Goal: Task Accomplishment & Management: Manage account settings

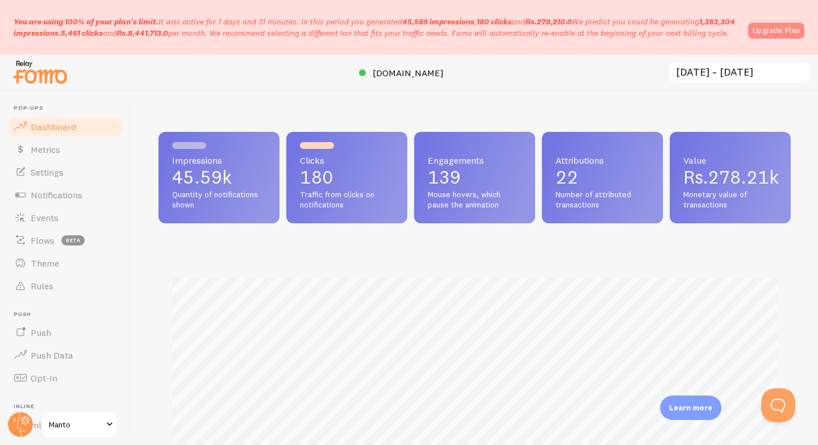
click at [773, 34] on link "Upgrade Plan" at bounding box center [776, 31] width 56 height 16
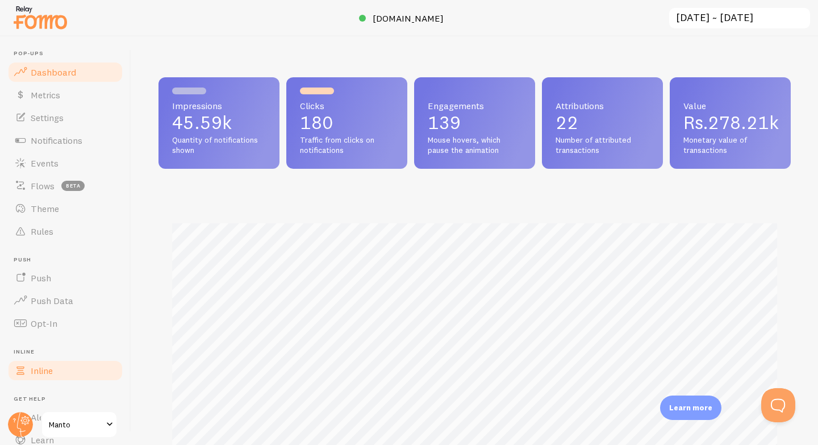
scroll to position [70, 0]
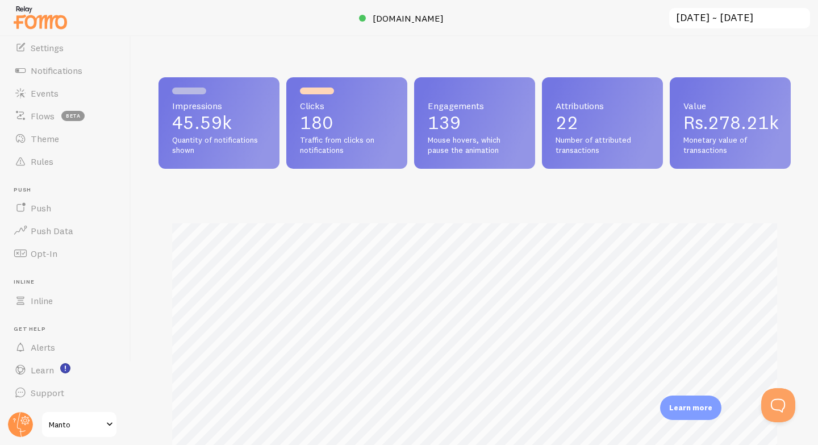
click at [57, 421] on span "Manto" at bounding box center [76, 425] width 54 height 14
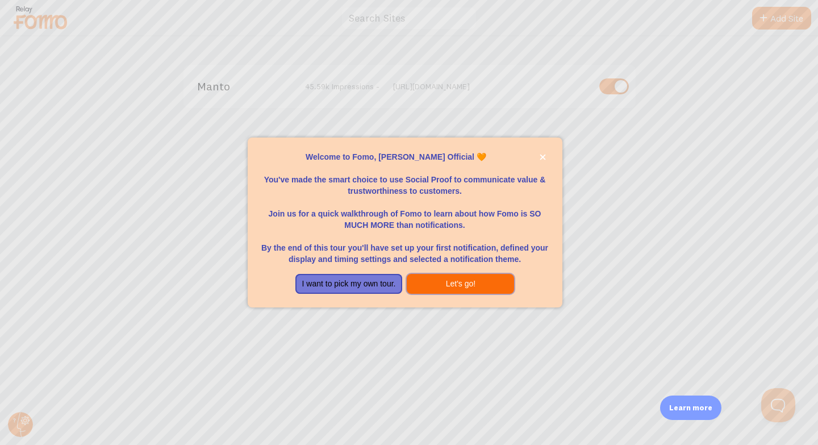
click at [462, 290] on button "Let's go!" at bounding box center [460, 284] width 107 height 20
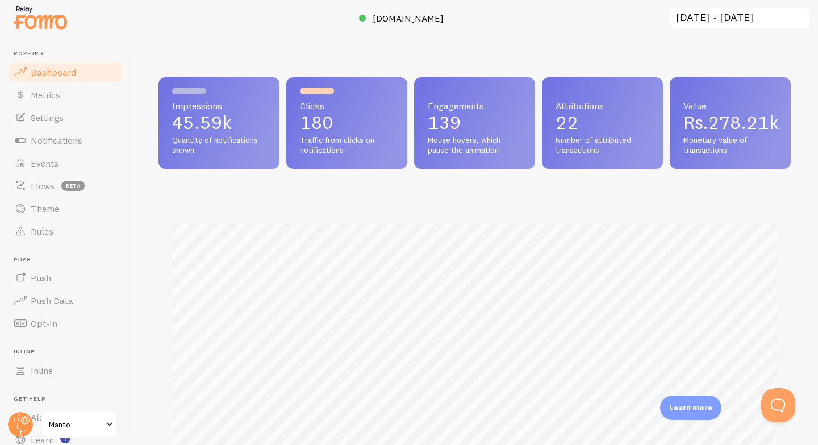
scroll to position [298, 633]
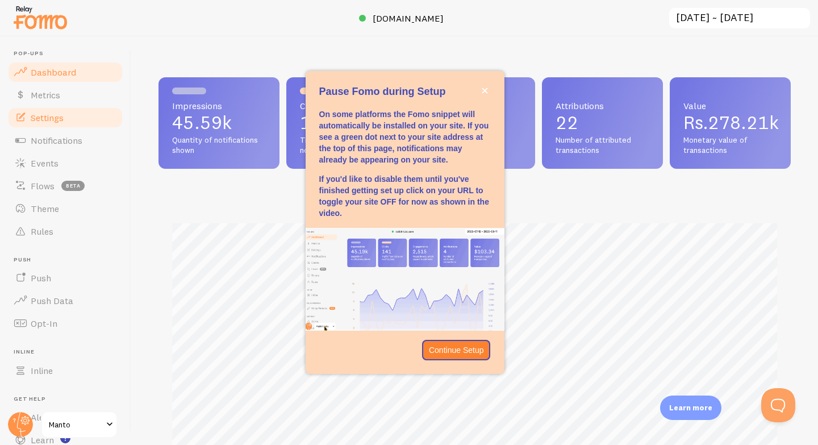
click at [75, 115] on link "Settings" at bounding box center [65, 117] width 117 height 23
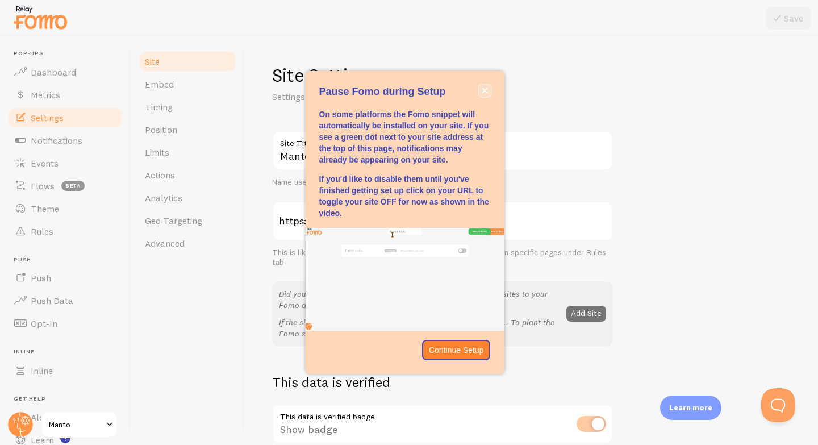
click at [488, 88] on button "close," at bounding box center [485, 91] width 12 height 12
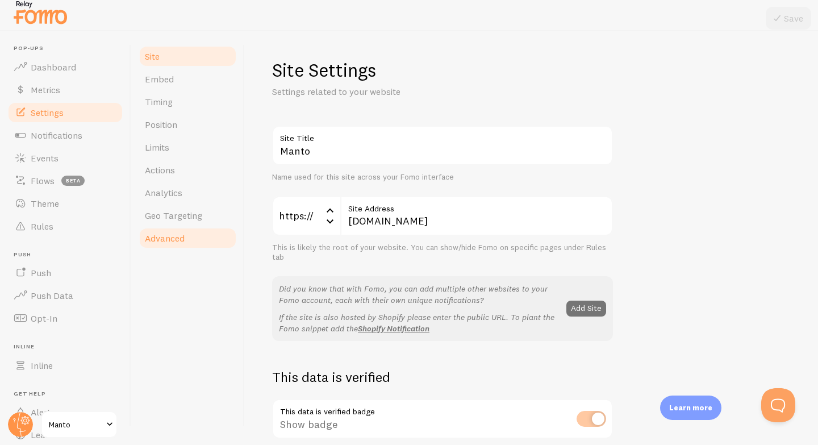
click at [199, 233] on link "Advanced" at bounding box center [187, 238] width 99 height 23
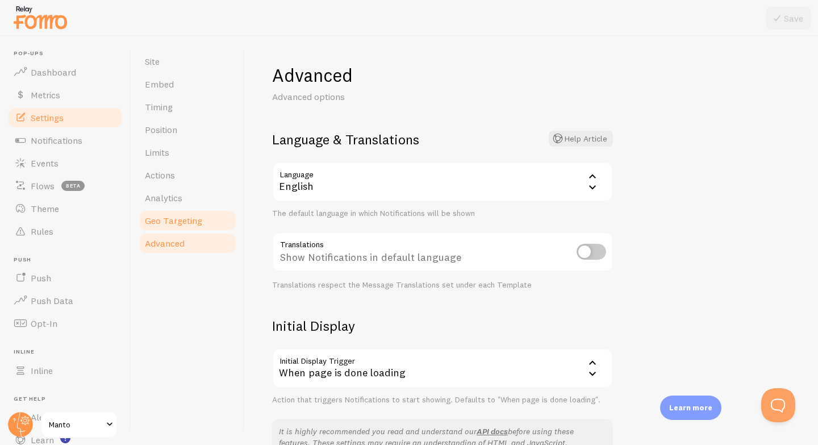
click at [199, 225] on span "Geo Targeting" at bounding box center [173, 220] width 57 height 11
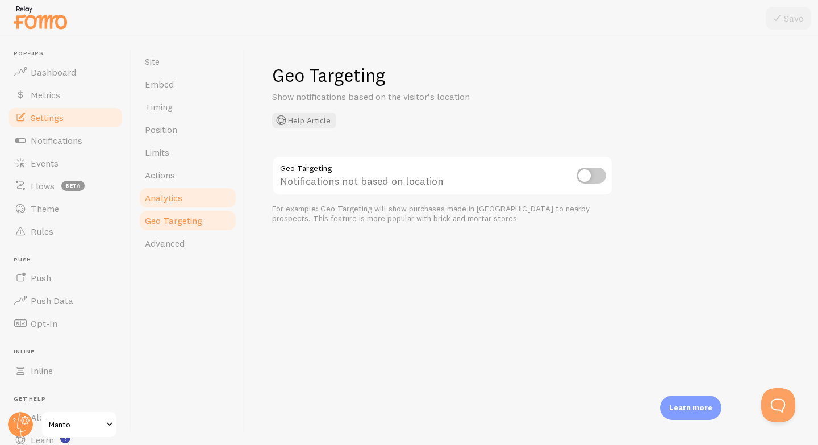
click at [199, 203] on link "Analytics" at bounding box center [187, 197] width 99 height 23
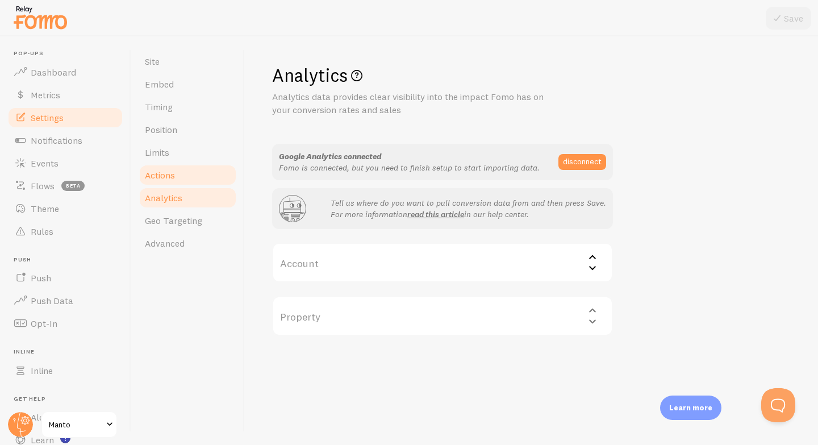
click at [194, 174] on link "Actions" at bounding box center [187, 175] width 99 height 23
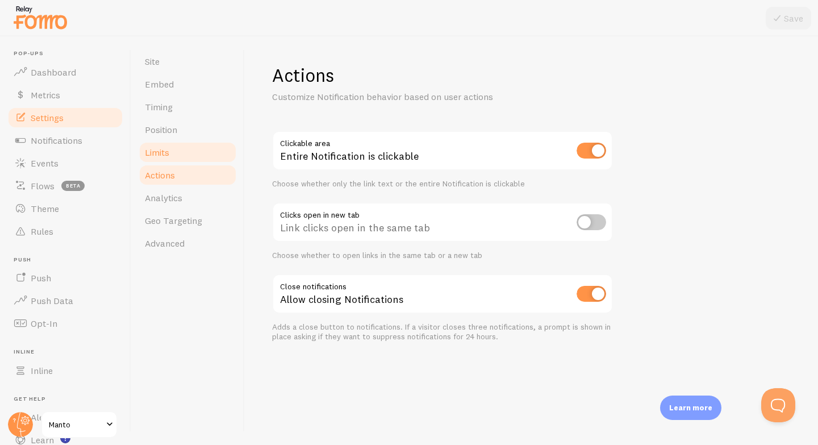
click at [194, 158] on link "Limits" at bounding box center [187, 152] width 99 height 23
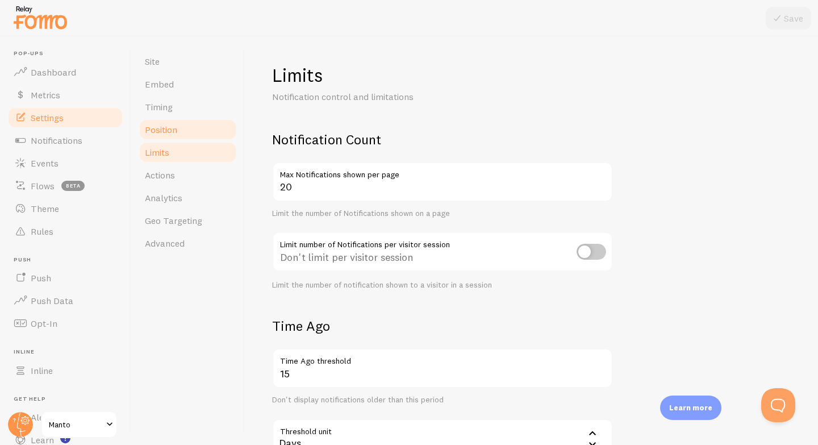
click at [181, 134] on link "Position" at bounding box center [187, 129] width 99 height 23
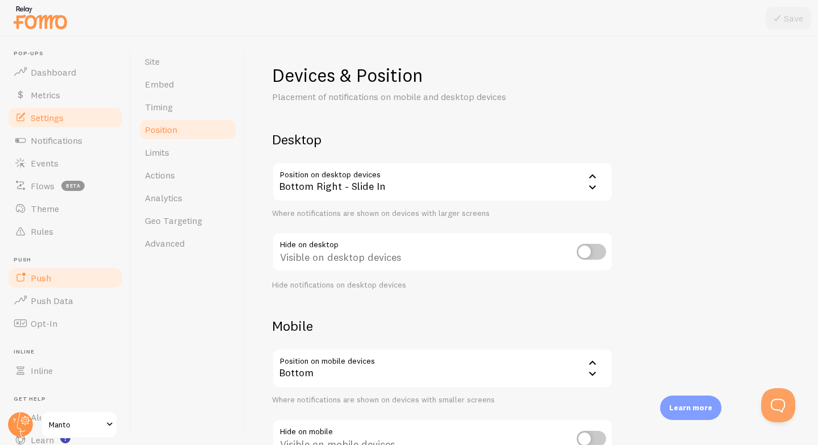
scroll to position [70, 0]
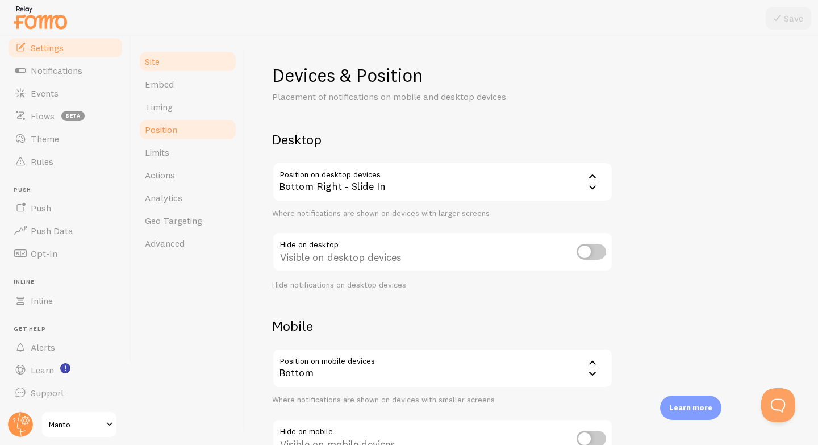
click at [164, 70] on link "Site" at bounding box center [187, 61] width 99 height 23
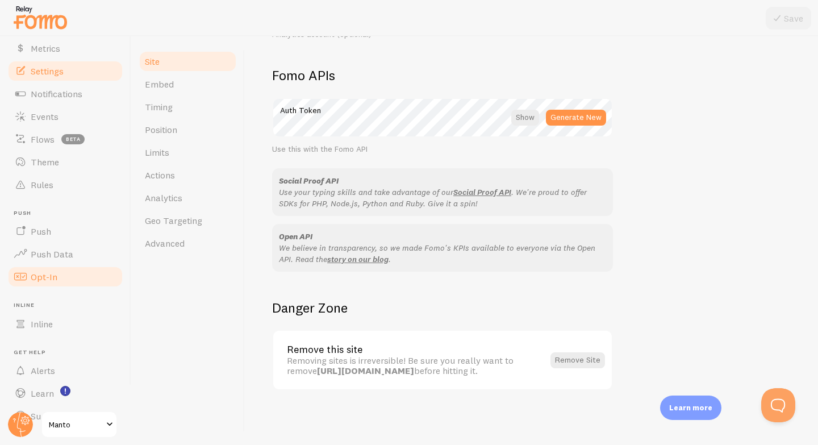
scroll to position [70, 0]
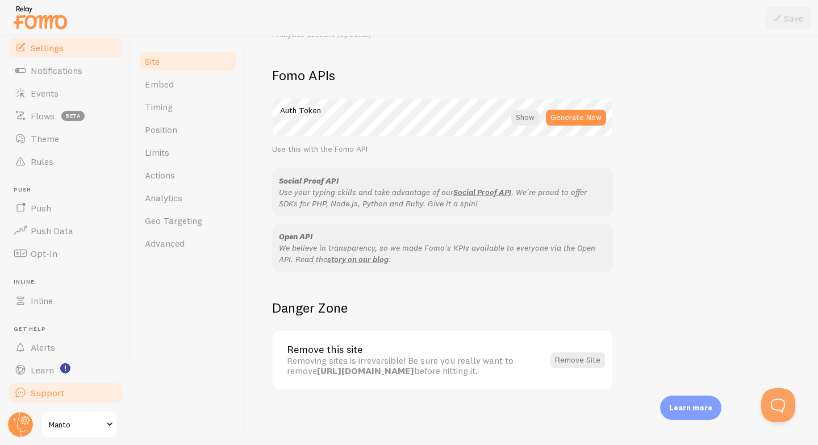
click at [56, 387] on span "Support" at bounding box center [48, 392] width 34 height 11
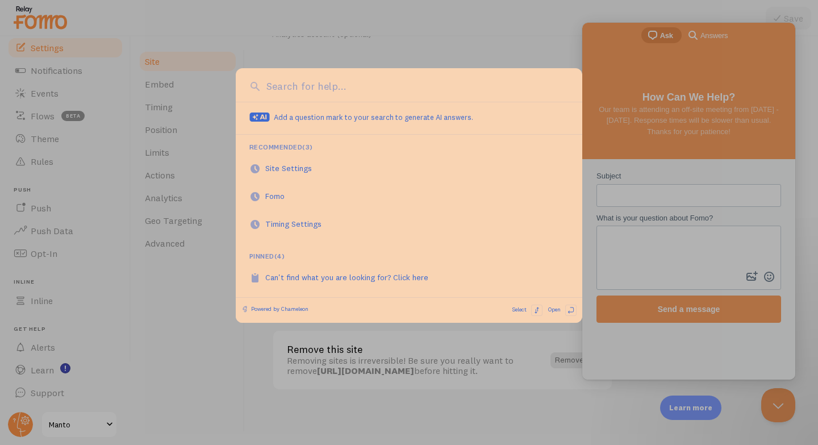
scroll to position [0, 0]
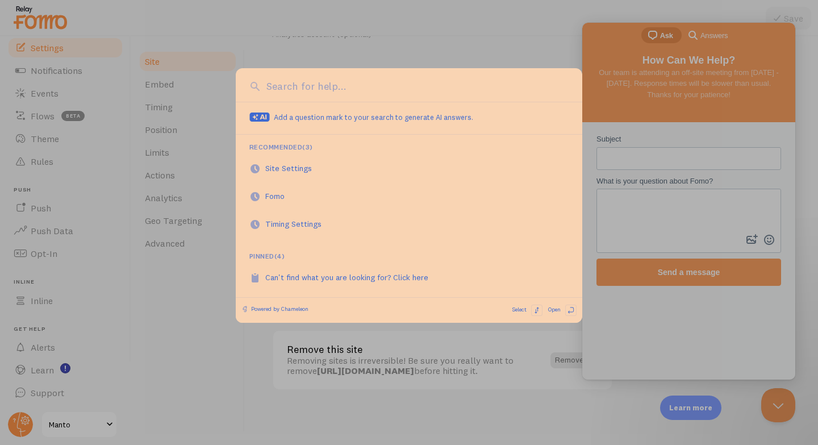
click at [301, 92] on input at bounding box center [416, 86] width 305 height 15
click at [443, 397] on div at bounding box center [409, 222] width 818 height 445
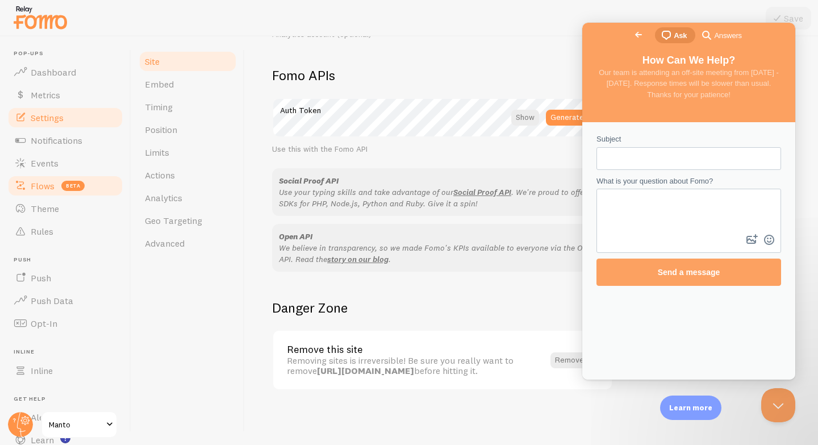
click at [73, 188] on span "beta" at bounding box center [72, 186] width 23 height 10
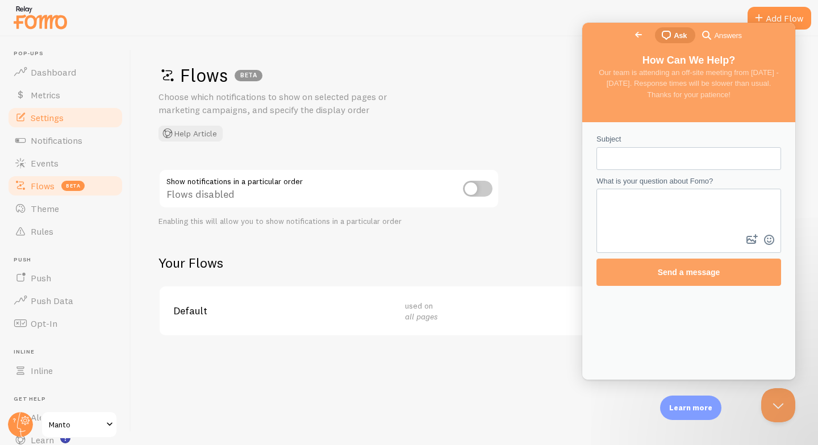
click at [61, 118] on span "Settings" at bounding box center [47, 117] width 33 height 11
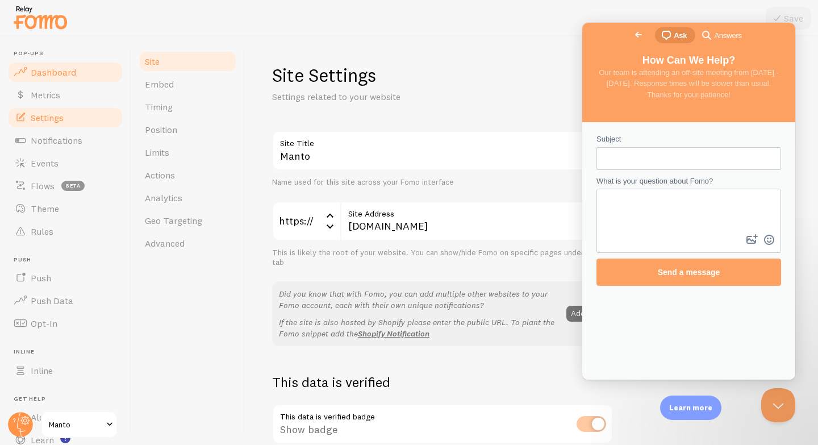
click at [70, 72] on span "Dashboard" at bounding box center [53, 71] width 45 height 11
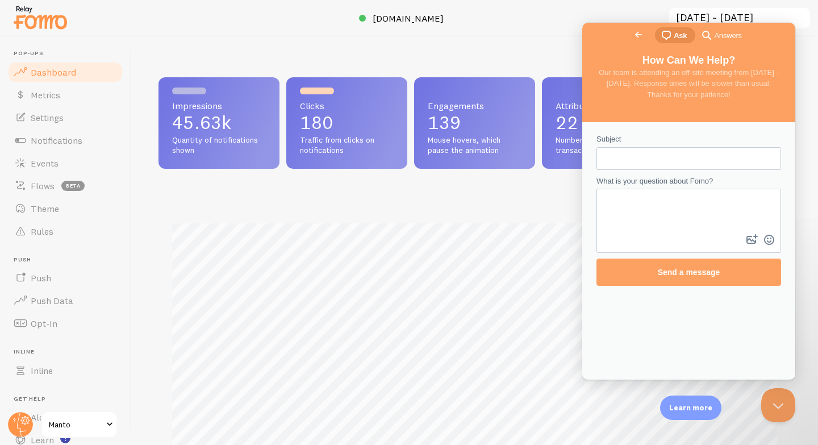
scroll to position [298, 633]
click at [404, 15] on span "[DOMAIN_NAME]" at bounding box center [408, 18] width 71 height 11
click at [632, 37] on span "Go back" at bounding box center [639, 35] width 14 height 14
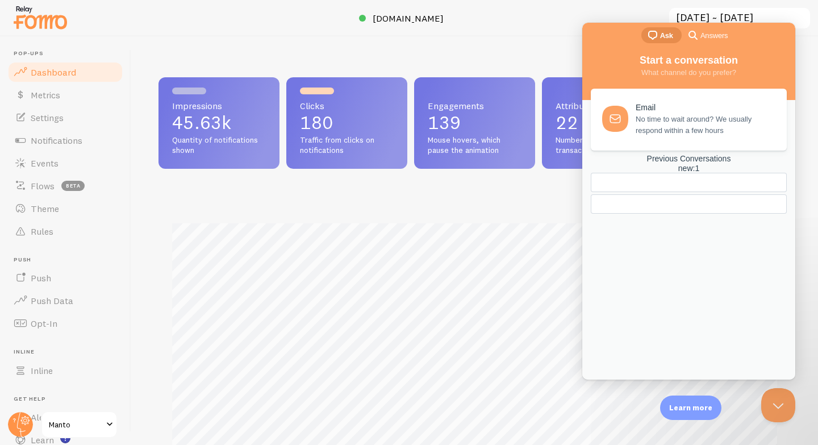
click at [519, 28] on div at bounding box center [409, 18] width 818 height 36
click at [776, 409] on button "Close Beacon popover" at bounding box center [776, 403] width 34 height 34
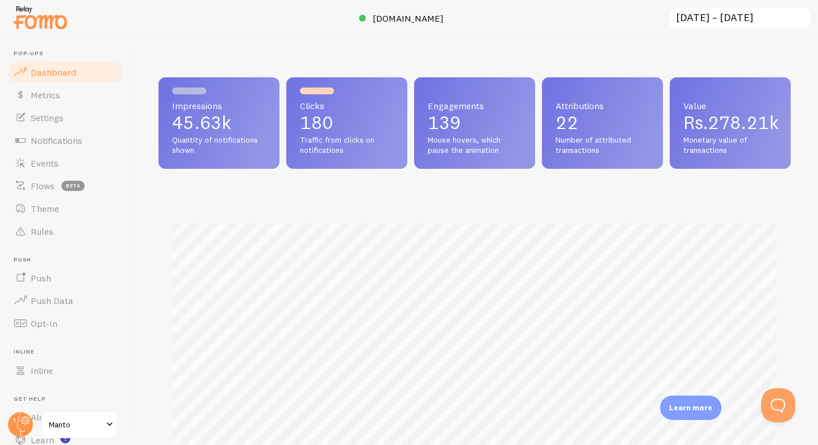
click at [225, 145] on span "Quantity of notifications shown" at bounding box center [219, 145] width 94 height 20
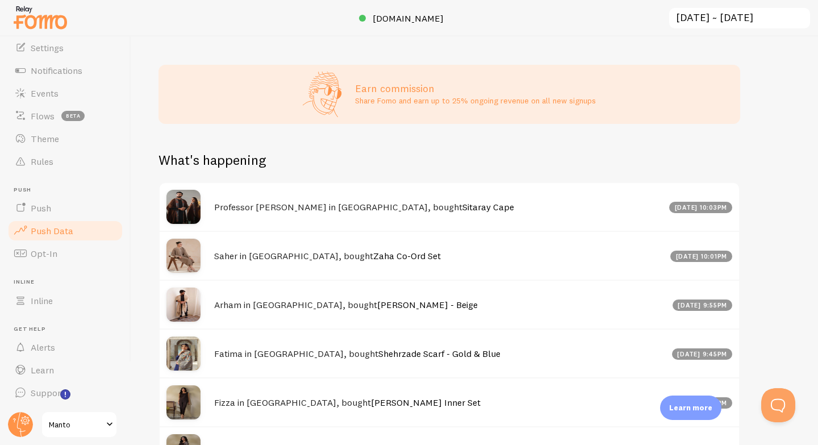
scroll to position [0, 0]
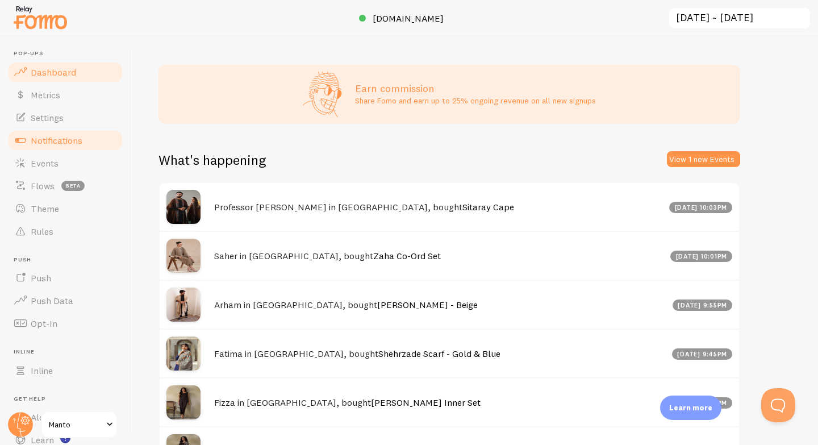
click at [73, 139] on span "Notifications" at bounding box center [57, 140] width 52 height 11
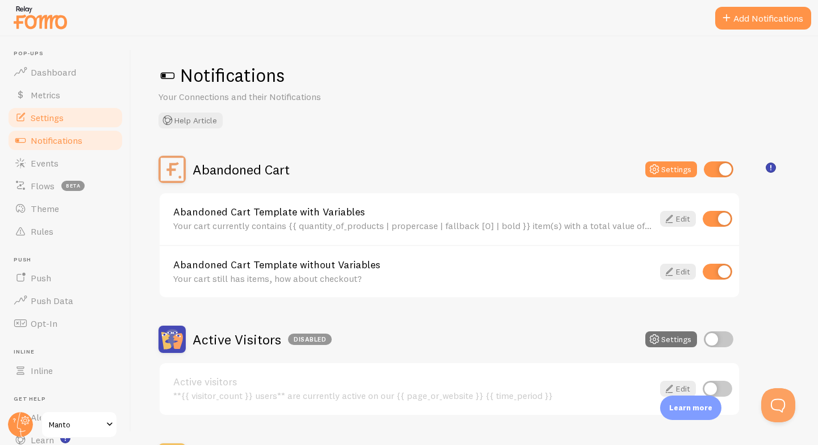
click at [73, 120] on link "Settings" at bounding box center [65, 117] width 117 height 23
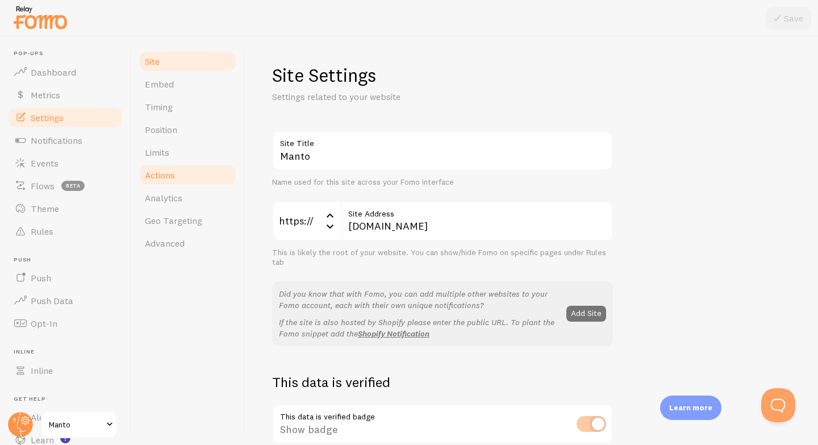
click at [186, 181] on link "Actions" at bounding box center [187, 175] width 99 height 23
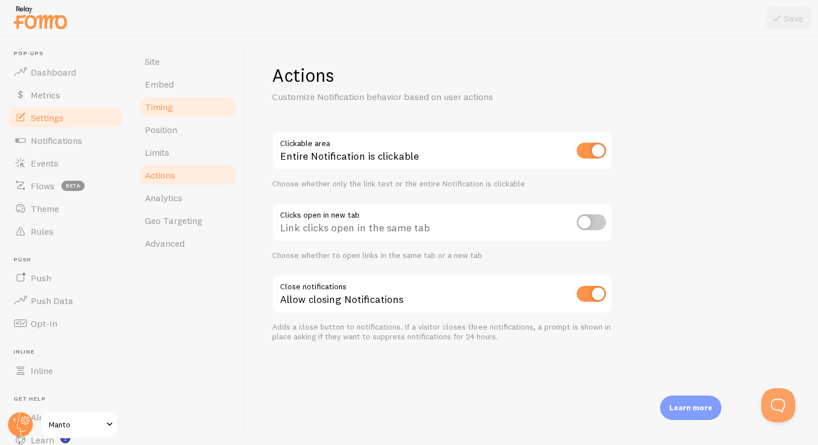
click at [212, 97] on link "Timing" at bounding box center [187, 106] width 99 height 23
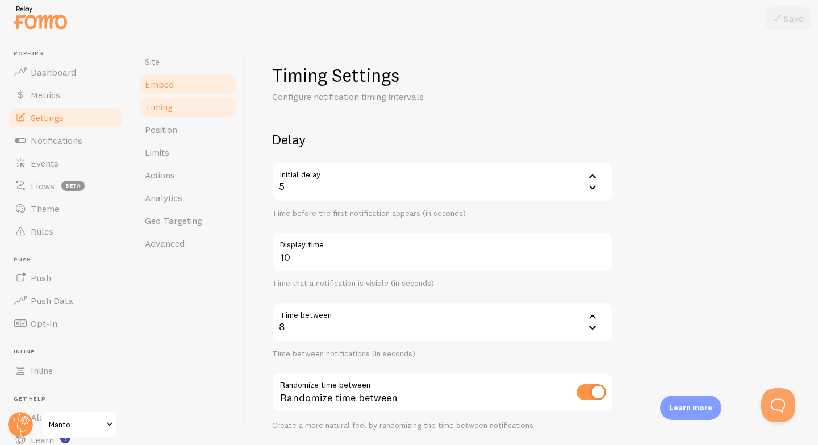
click at [201, 82] on link "Embed" at bounding box center [187, 84] width 99 height 23
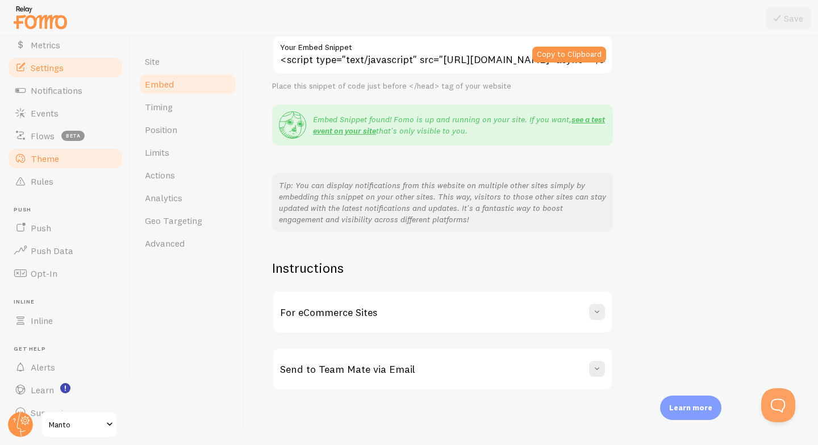
scroll to position [51, 0]
click at [65, 178] on link "Rules" at bounding box center [65, 180] width 117 height 23
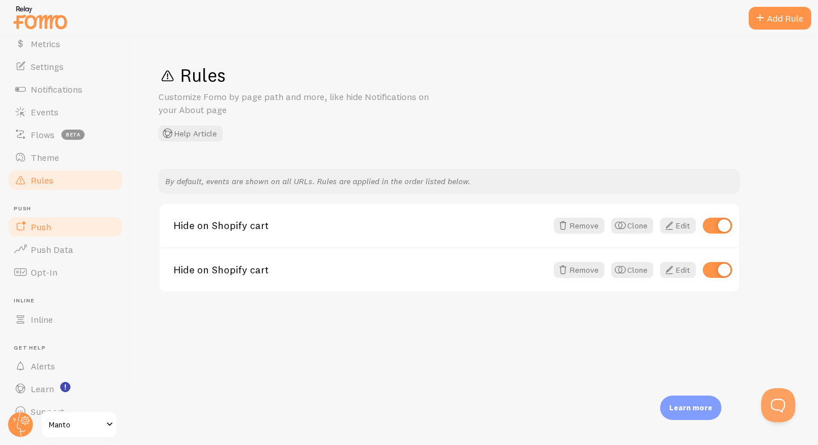
scroll to position [70, 0]
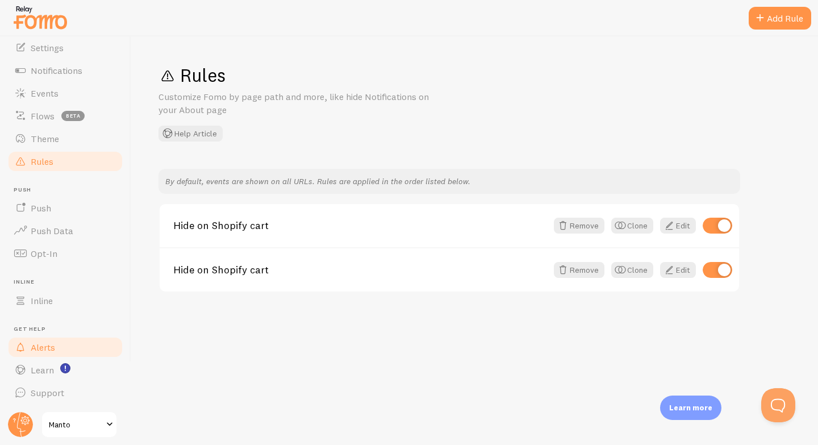
click at [60, 351] on link "Alerts" at bounding box center [65, 347] width 117 height 23
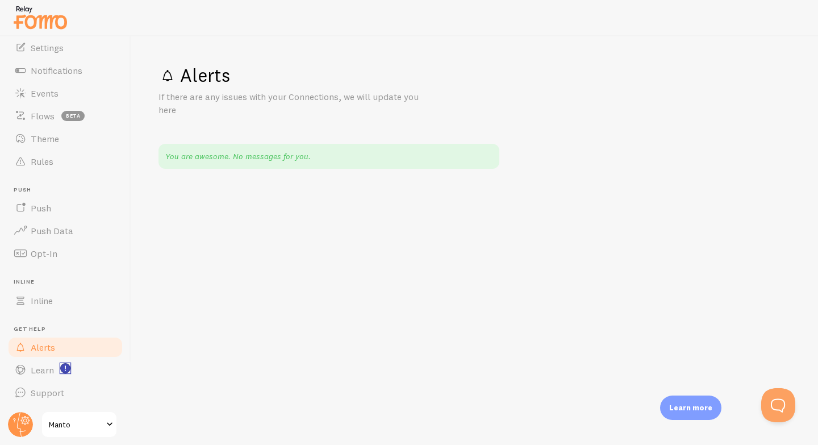
click at [65, 367] on icon "<p>Watch New Feature Tutorials!</p>" at bounding box center [65, 368] width 1 height 6
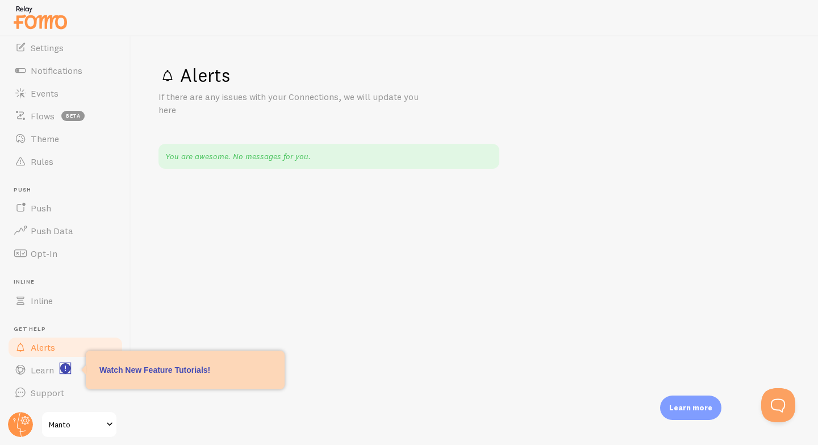
click at [65, 367] on icon "<p>Watch New Feature Tutorials!</p>" at bounding box center [65, 368] width 1 height 6
click at [23, 426] on circle at bounding box center [20, 424] width 25 height 25
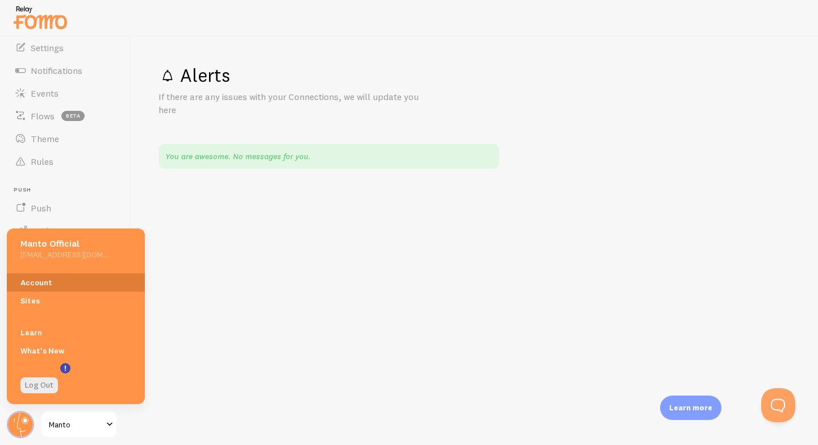
click at [53, 281] on link "Account" at bounding box center [76, 282] width 138 height 18
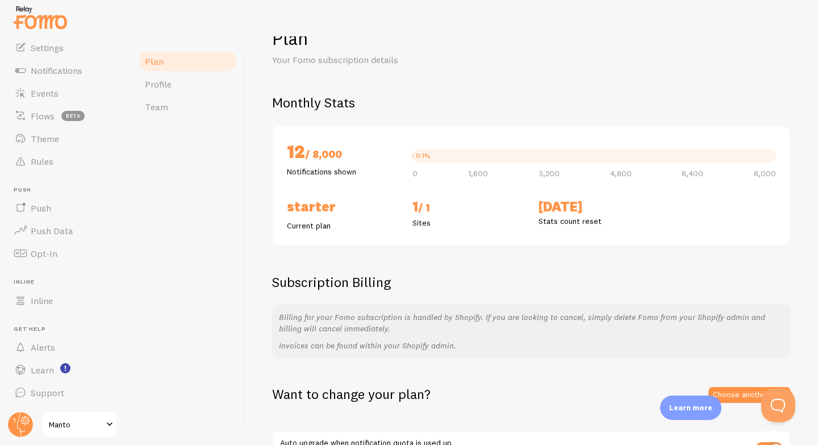
scroll to position [118, 0]
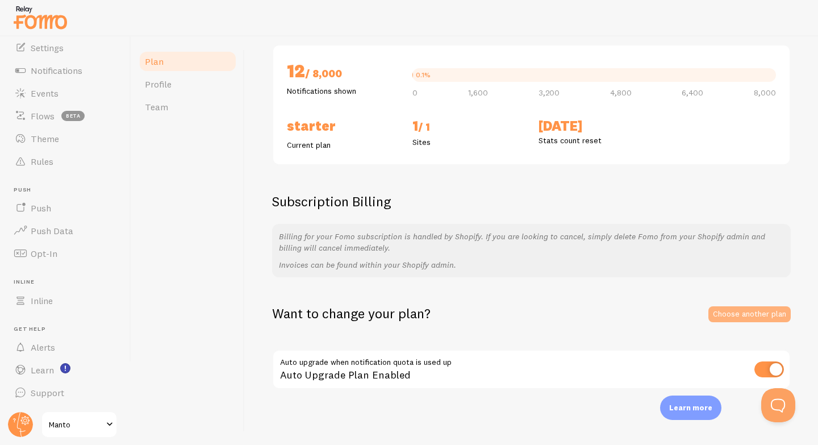
click at [775, 311] on link "Choose another plan" at bounding box center [750, 314] width 82 height 16
